Goal: Information Seeking & Learning: Learn about a topic

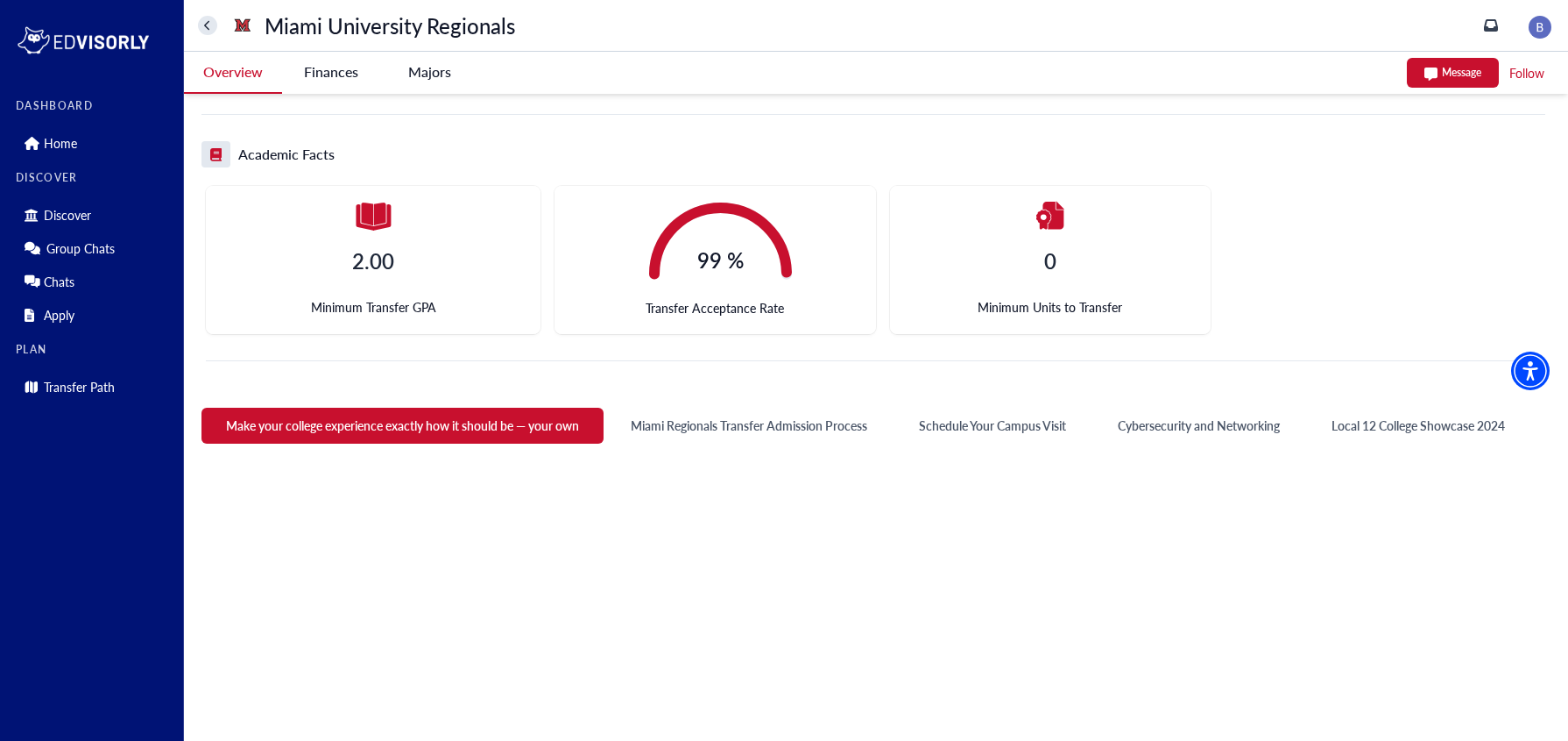
scroll to position [506, 0]
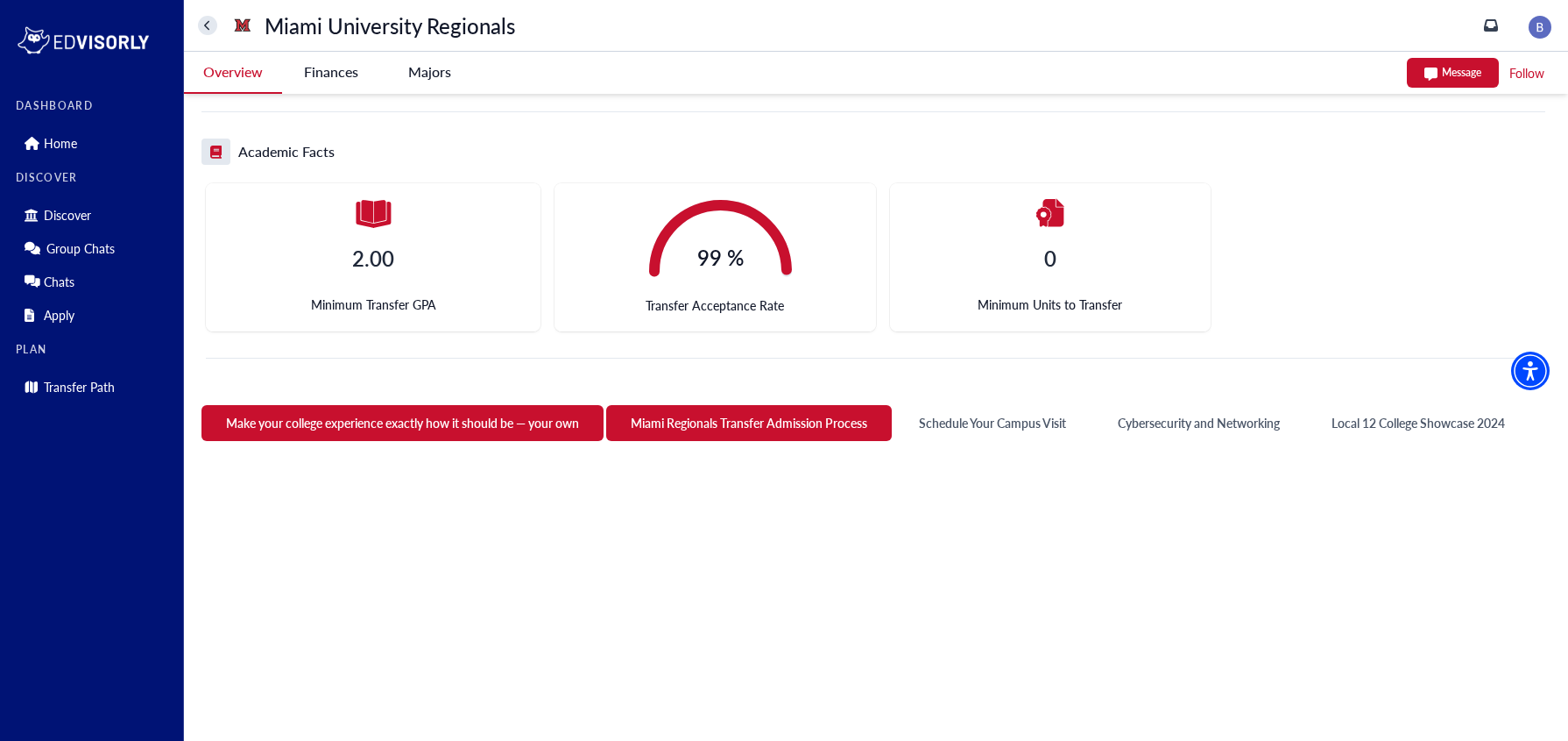
click at [730, 426] on button "Miami Regionals Transfer Admission Process" at bounding box center [749, 423] width 286 height 36
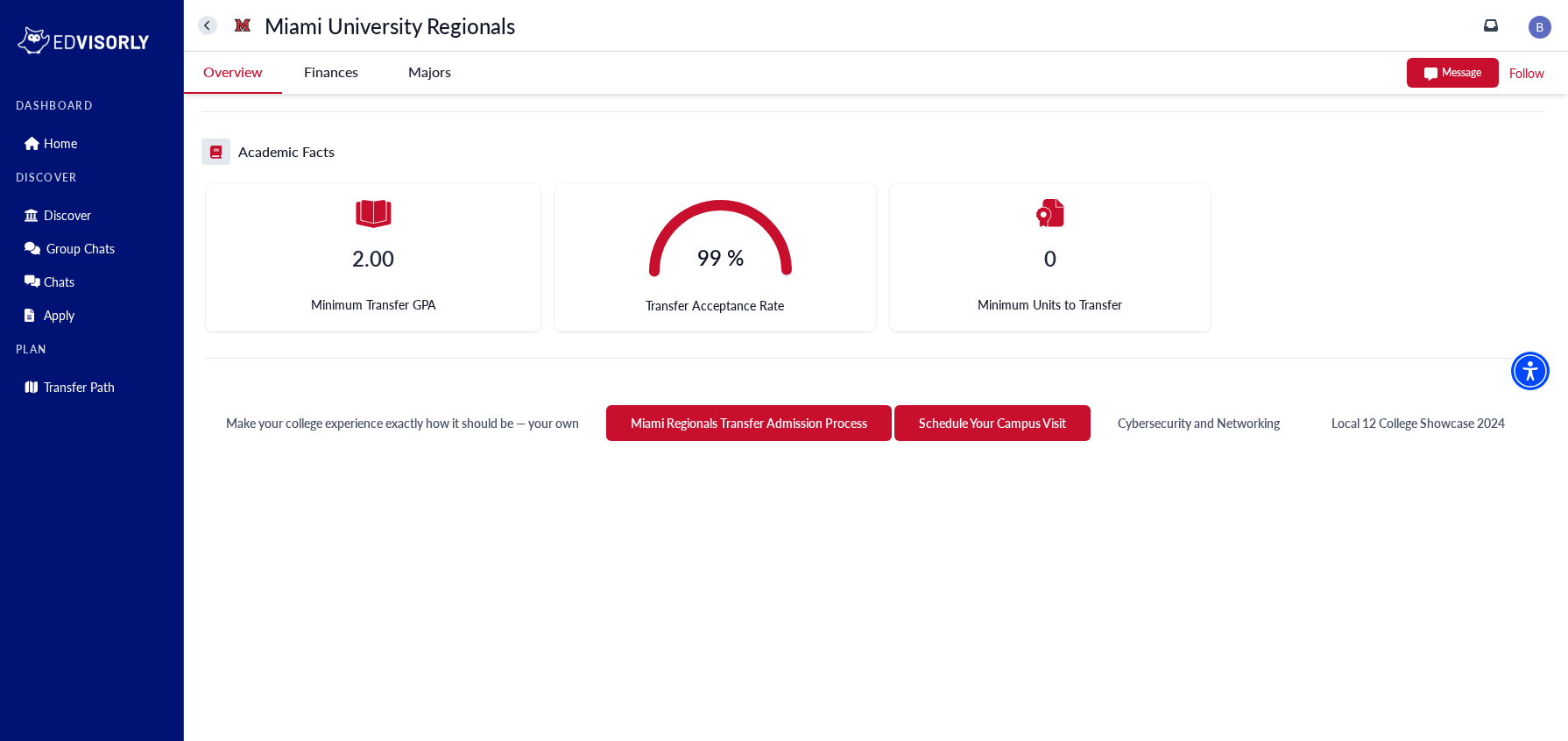
click at [973, 413] on button "Schedule Your Campus Visit" at bounding box center [992, 423] width 196 height 36
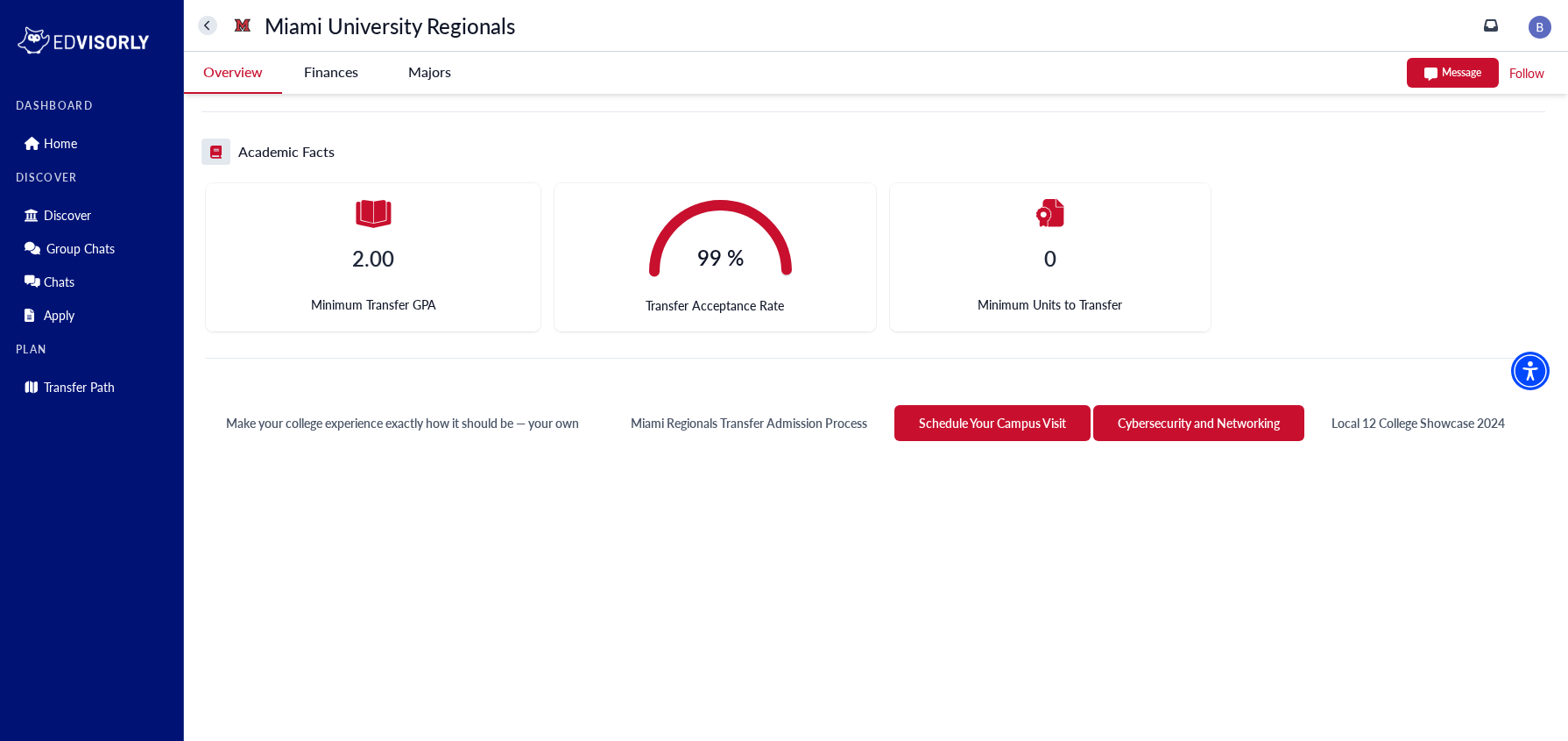
click at [1172, 413] on button "Cybersecurity and Networking" at bounding box center [1198, 423] width 211 height 36
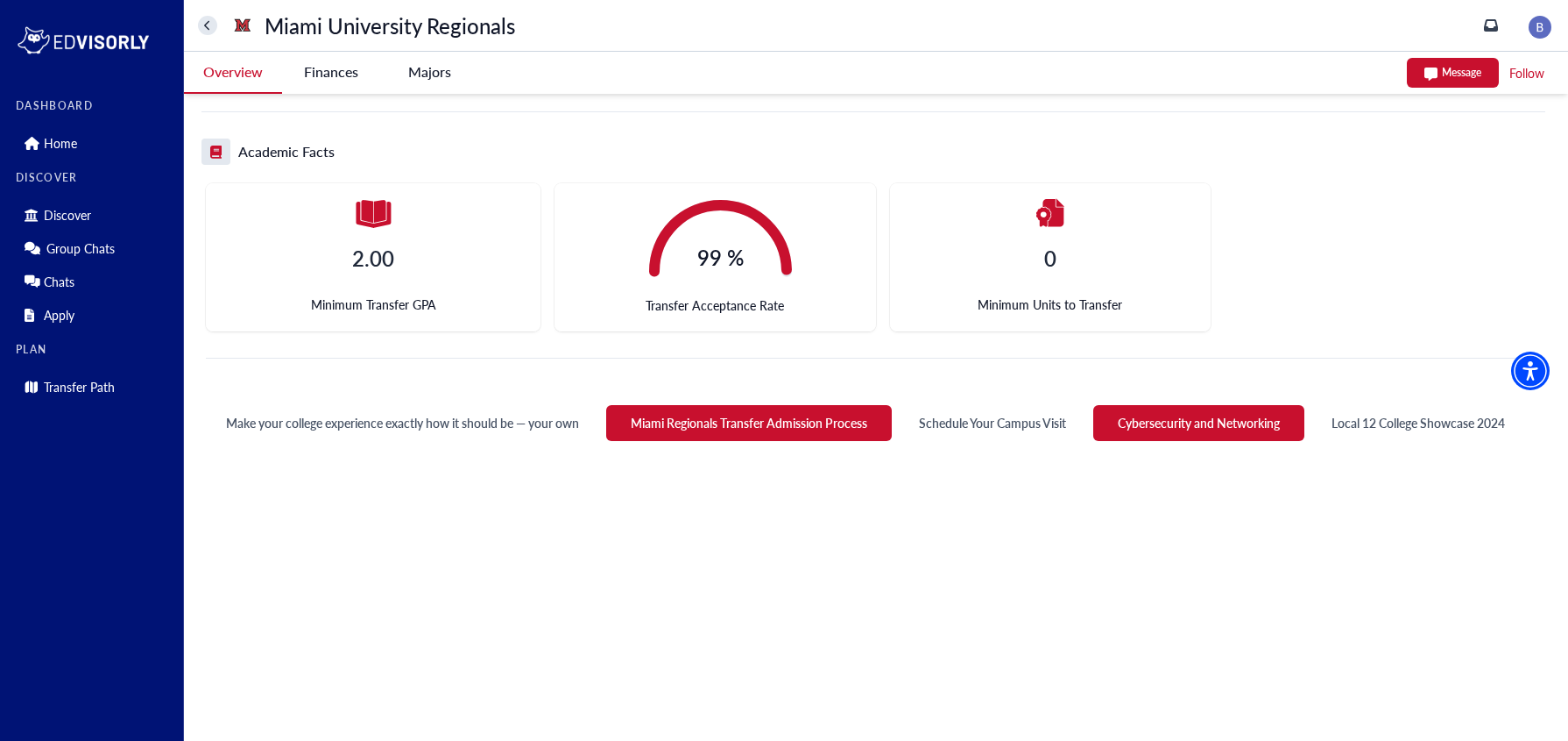
click at [792, 430] on button "Miami Regionals Transfer Admission Process" at bounding box center [749, 423] width 286 height 36
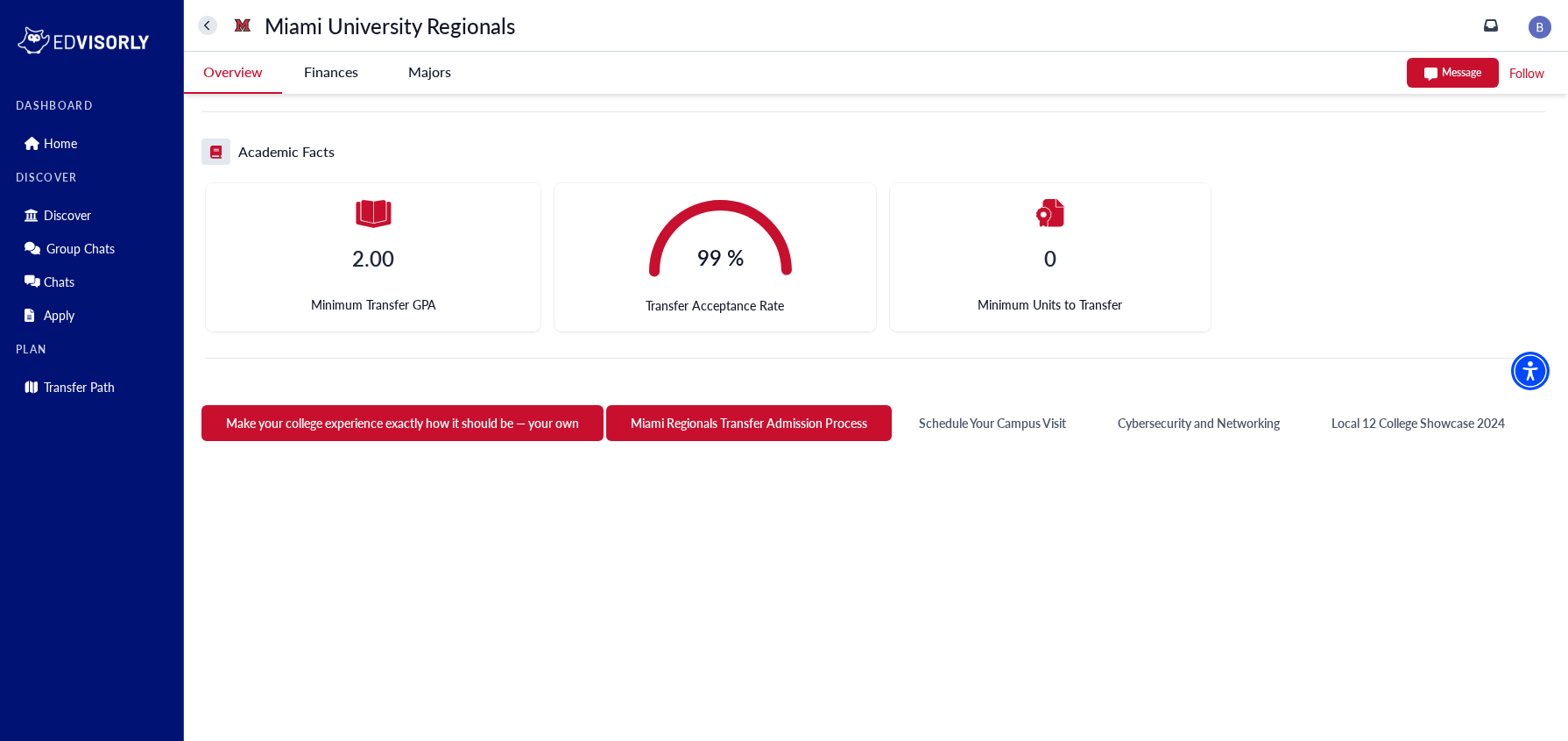
click at [508, 432] on button "Make your college experience exactly how it should be — your own" at bounding box center [402, 423] width 402 height 36
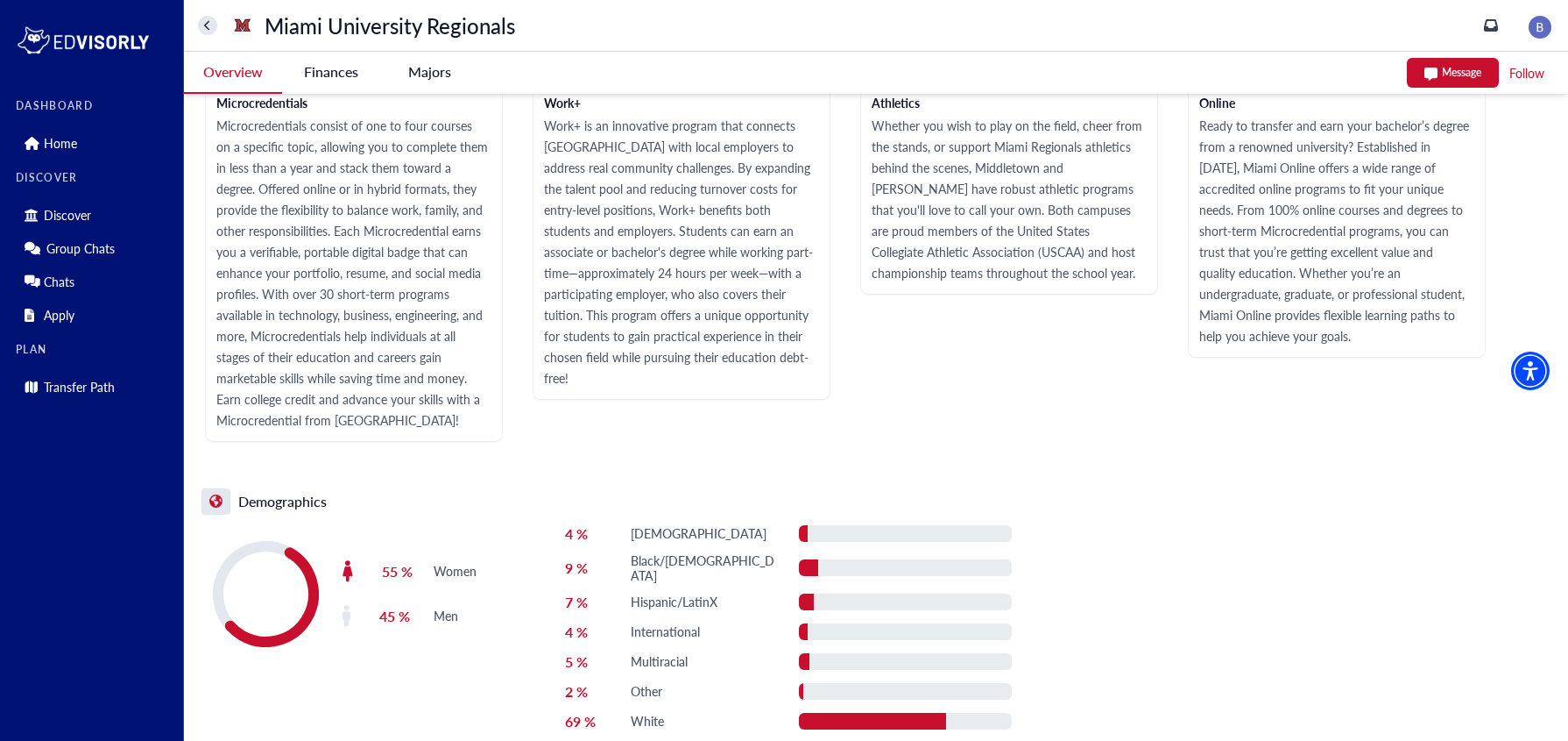
scroll to position [2728, 0]
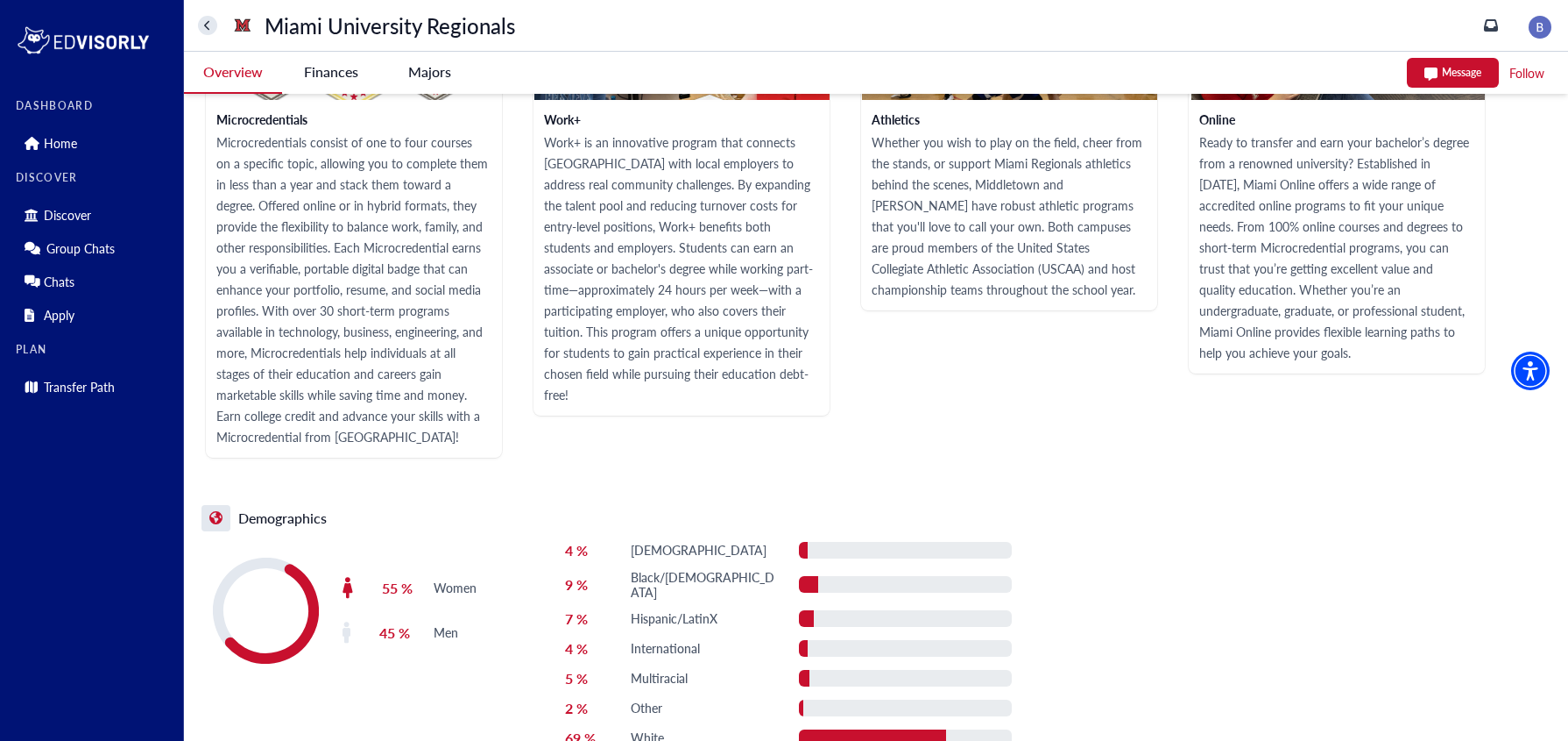
click at [343, 78] on Regionals-tag "Finances" at bounding box center [331, 72] width 98 height 41
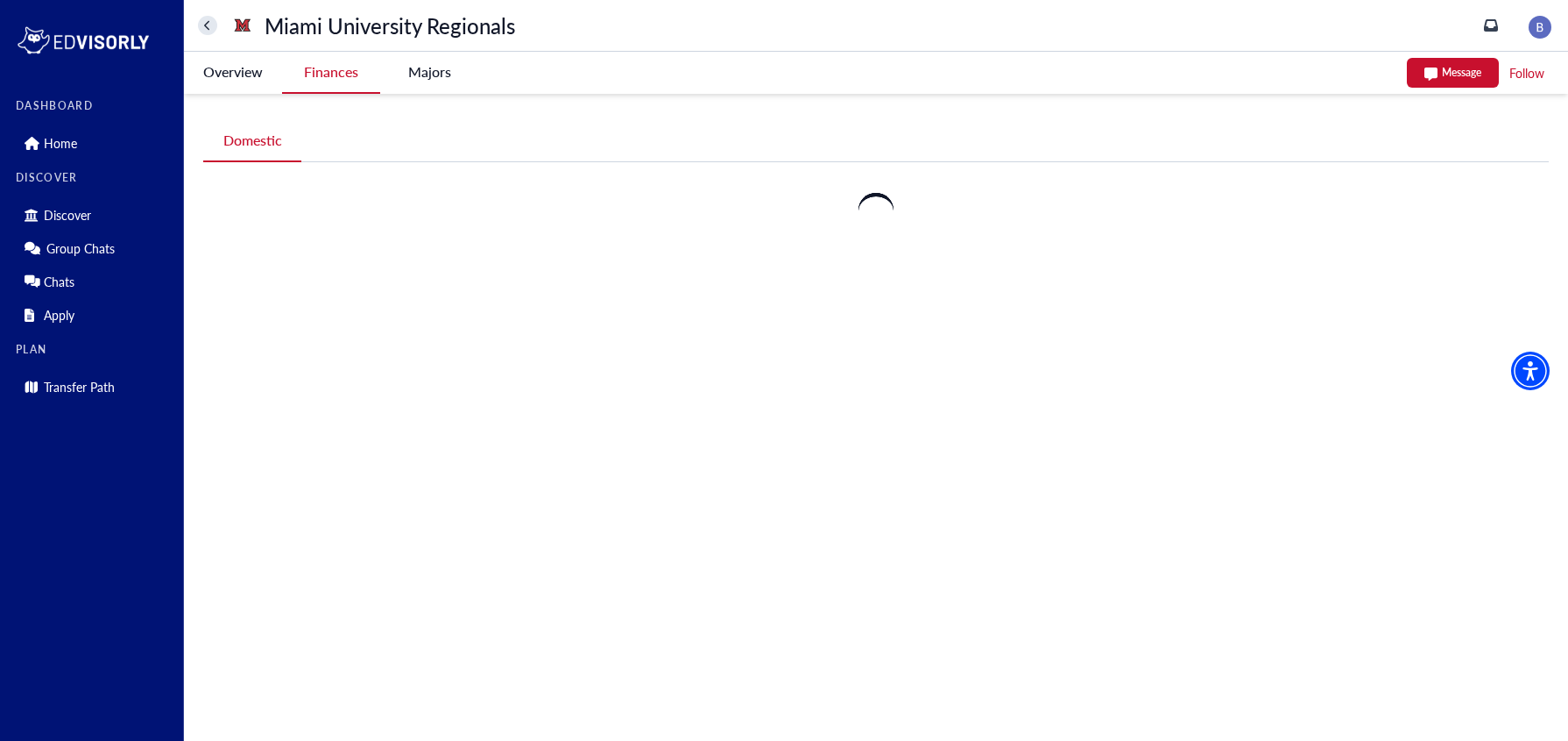
scroll to position [0, 0]
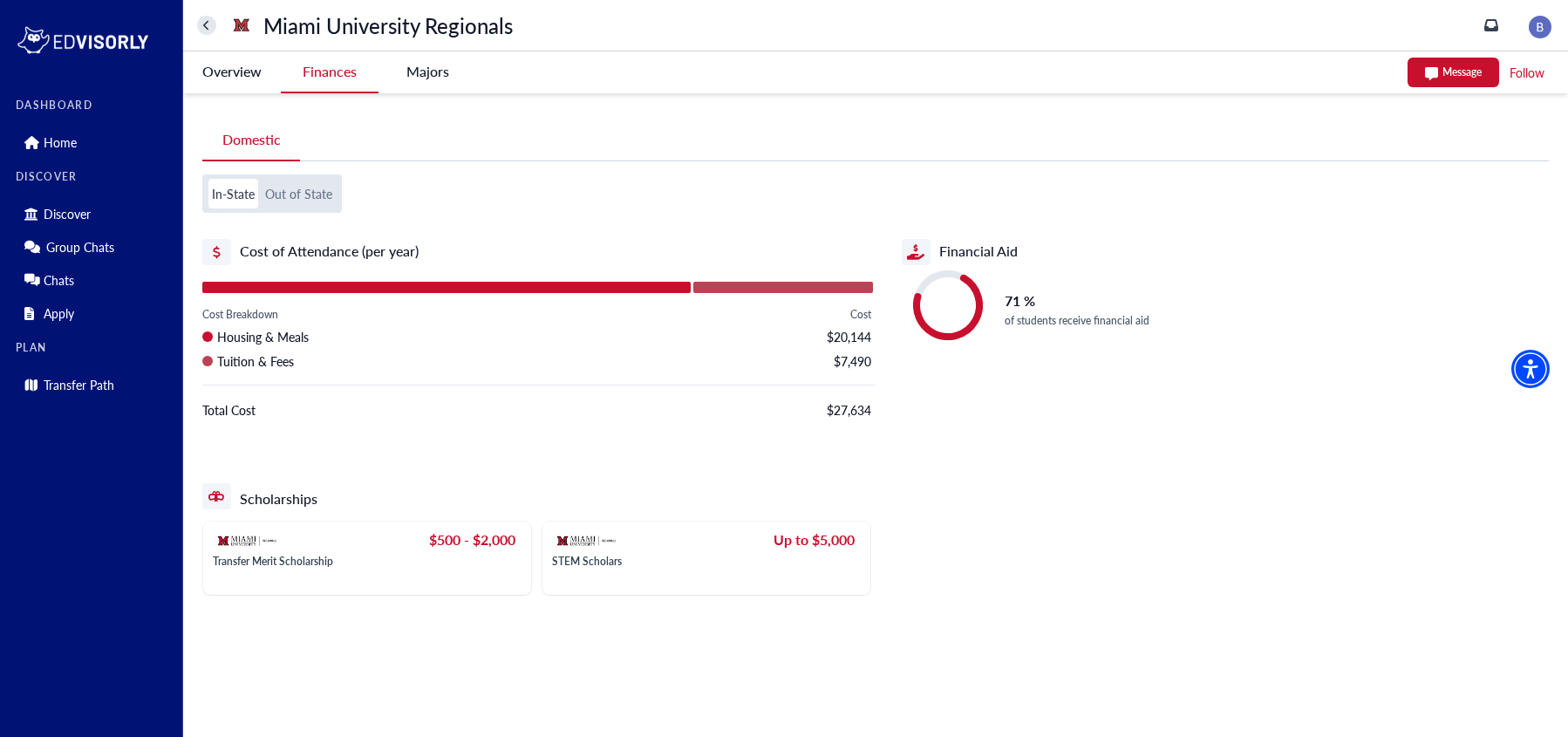
click at [297, 202] on button "Out of State" at bounding box center [298, 194] width 74 height 29
click at [229, 194] on button "In-State" at bounding box center [233, 194] width 50 height 29
click at [435, 78] on -tag "Majors" at bounding box center [427, 72] width 97 height 40
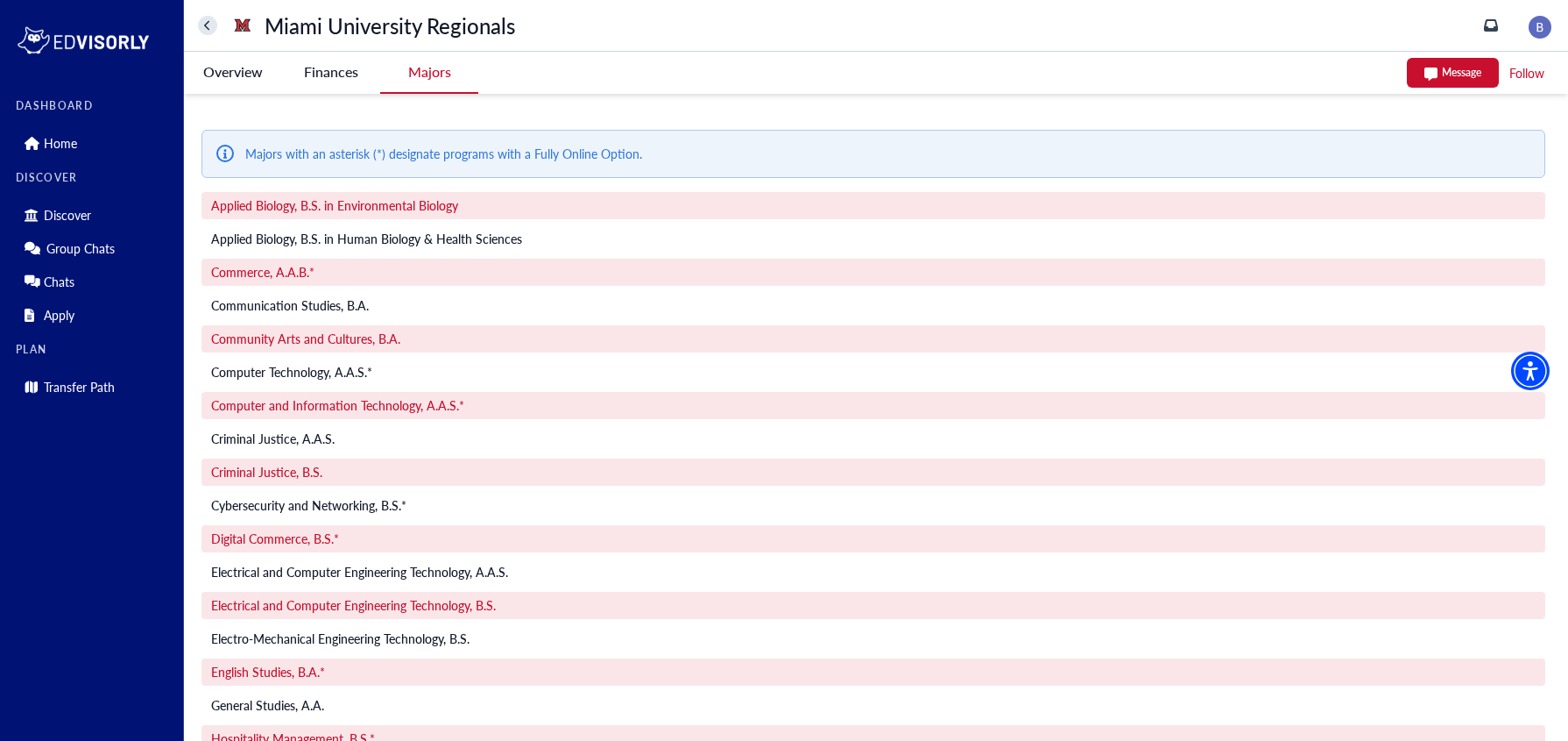
click at [335, 66] on Regionals-tag "Finances" at bounding box center [331, 72] width 98 height 41
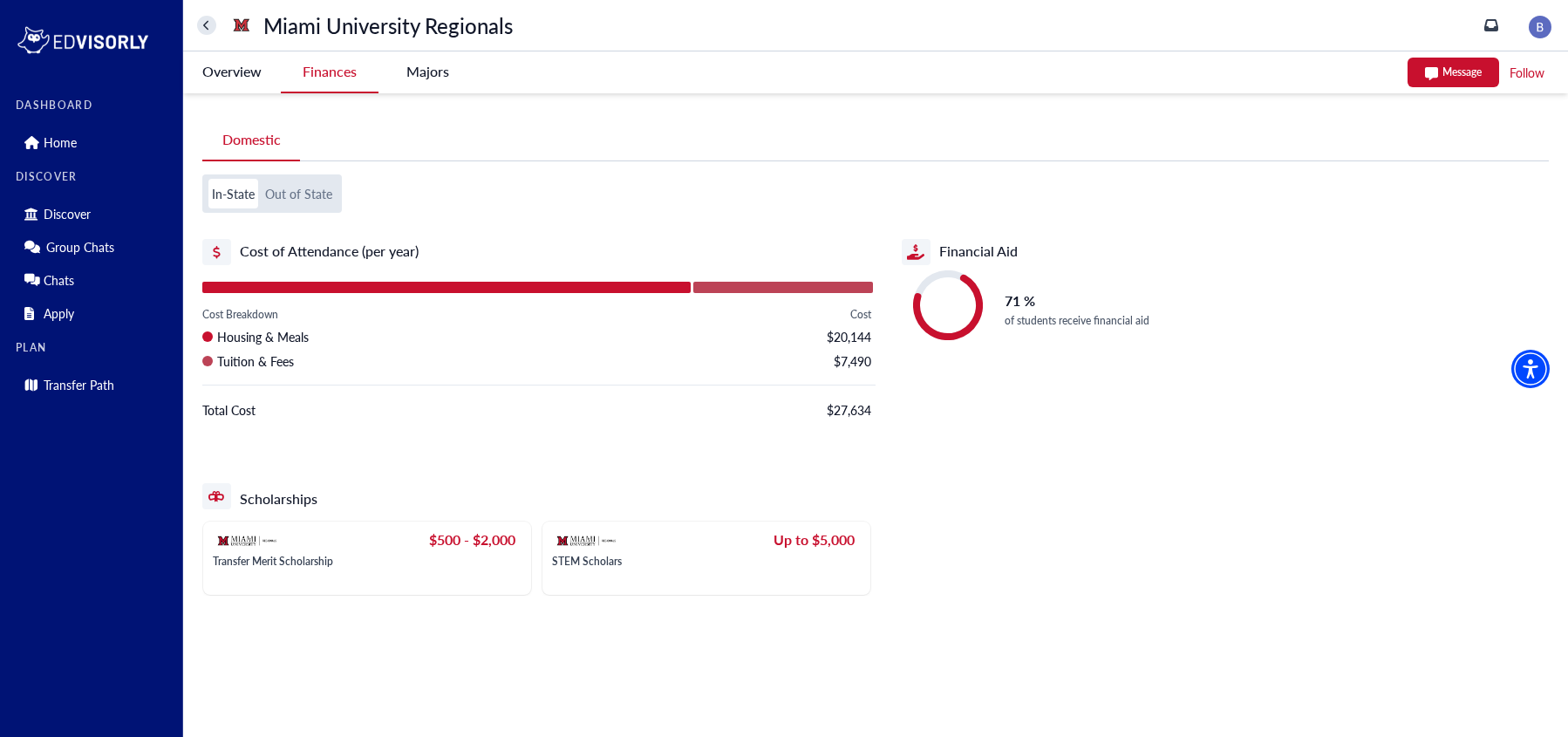
click at [242, 73] on Regionals-tag "Overview" at bounding box center [231, 72] width 97 height 40
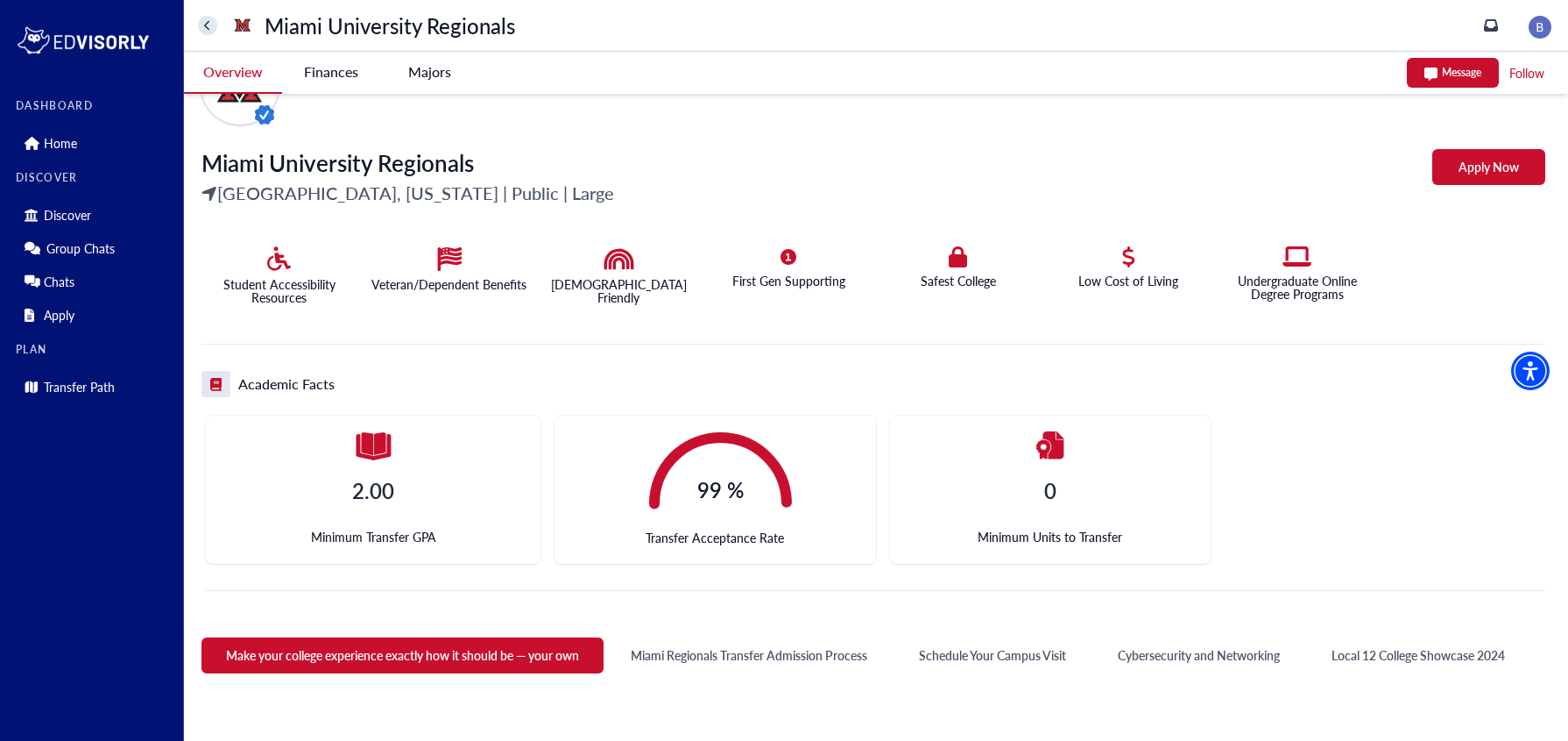
scroll to position [270, 0]
